Goal: Information Seeking & Learning: Learn about a topic

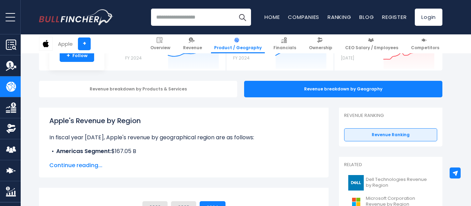
scroll to position [55, 0]
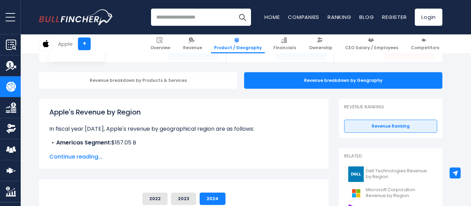
click at [60, 159] on span "Continue reading..." at bounding box center [183, 157] width 269 height 8
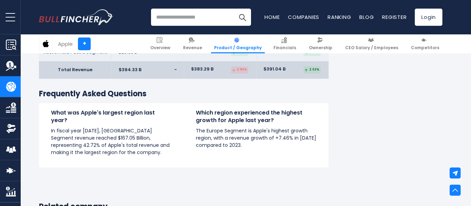
scroll to position [808, 0]
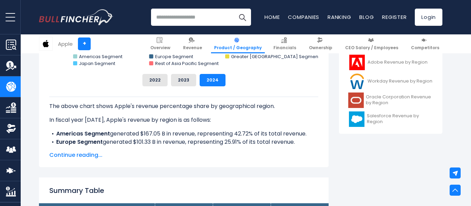
scroll to position [313, 0]
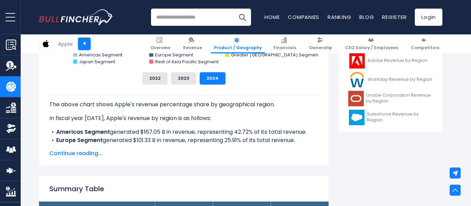
click at [63, 156] on span "Continue reading..." at bounding box center [183, 154] width 269 height 8
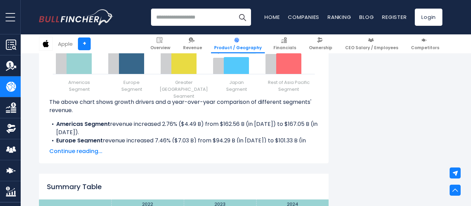
scroll to position [1031, 0]
click at [92, 154] on span "Continue reading..." at bounding box center [183, 151] width 269 height 8
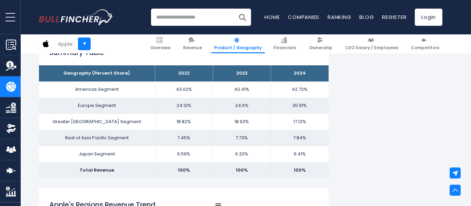
scroll to position [502, 0]
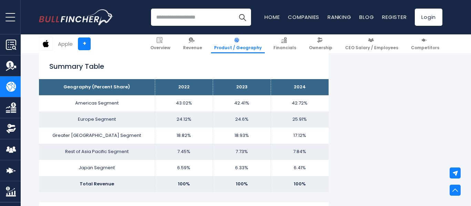
click at [254, 97] on td "42.41%" at bounding box center [242, 103] width 58 height 16
drag, startPoint x: 242, startPoint y: 106, endPoint x: 252, endPoint y: 109, distance: 10.4
click at [252, 109] on td "42.41%" at bounding box center [242, 103] width 58 height 16
